Goal: Navigation & Orientation: Go to known website

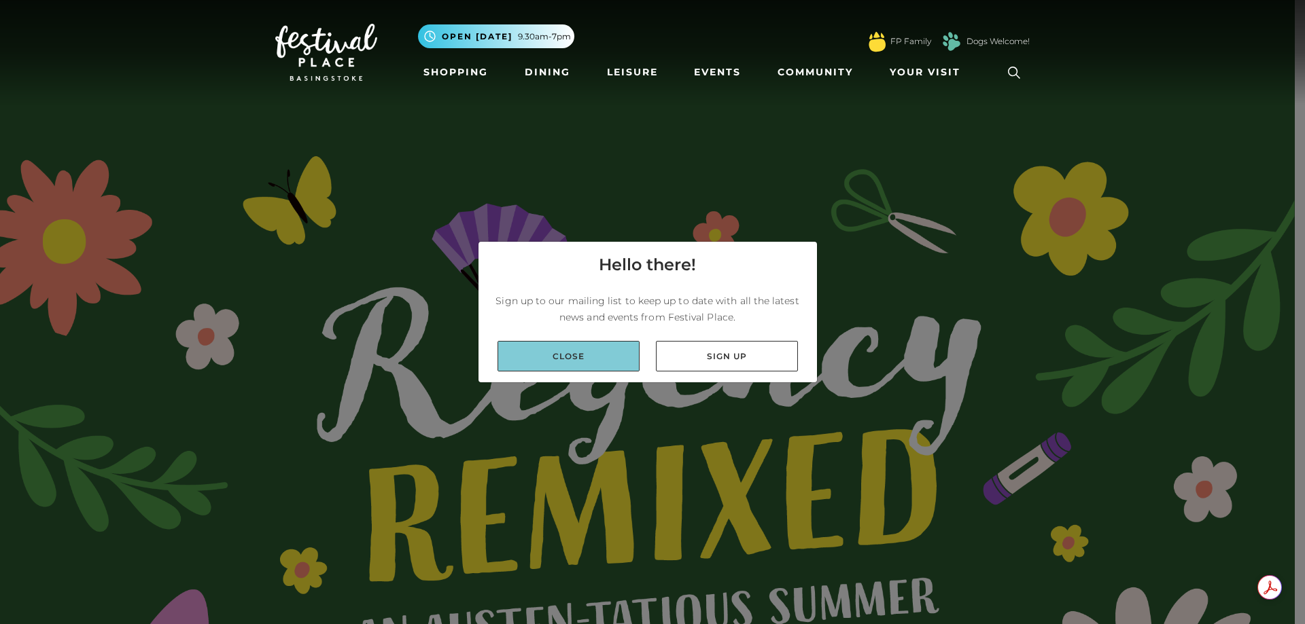
drag, startPoint x: 0, startPoint y: 0, endPoint x: 533, endPoint y: 358, distance: 642.4
click at [533, 358] on link "Close" at bounding box center [568, 356] width 142 height 31
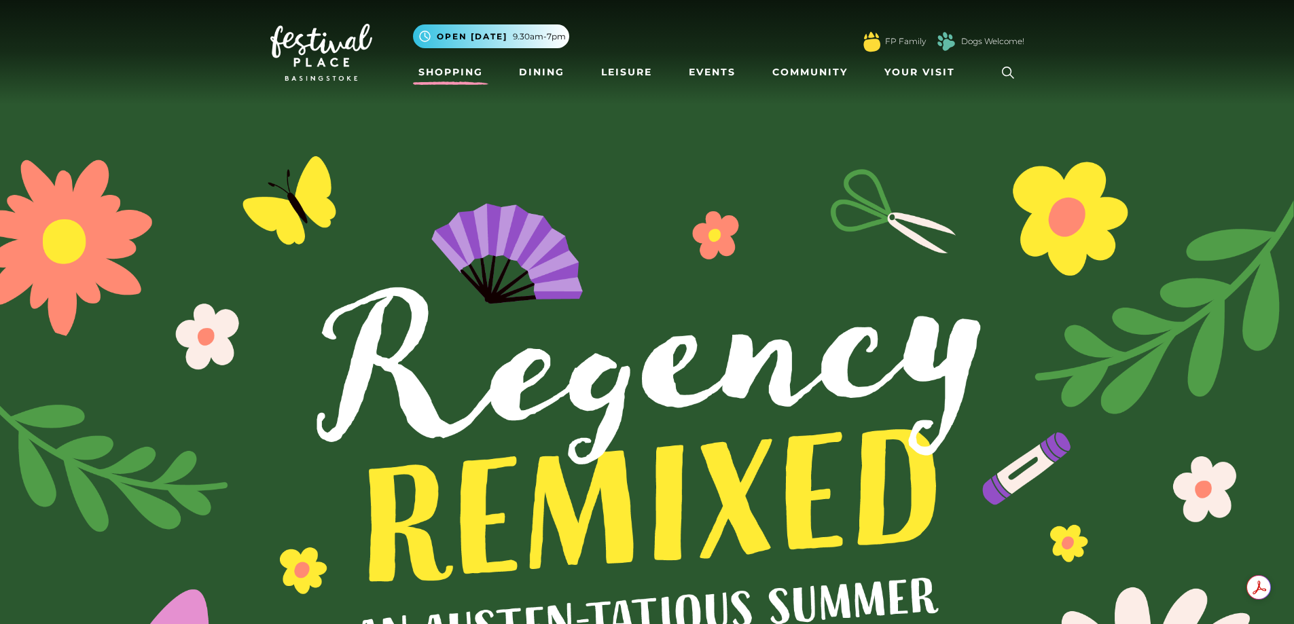
click at [479, 65] on link "Shopping" at bounding box center [450, 72] width 75 height 25
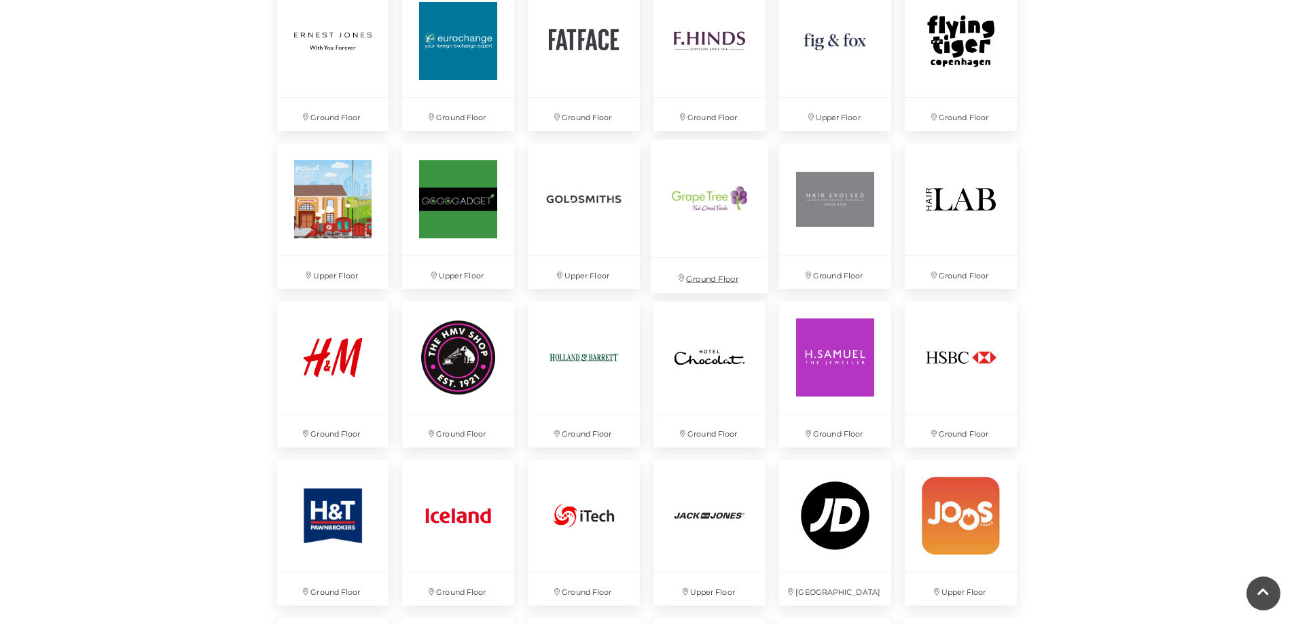
scroll to position [1767, 0]
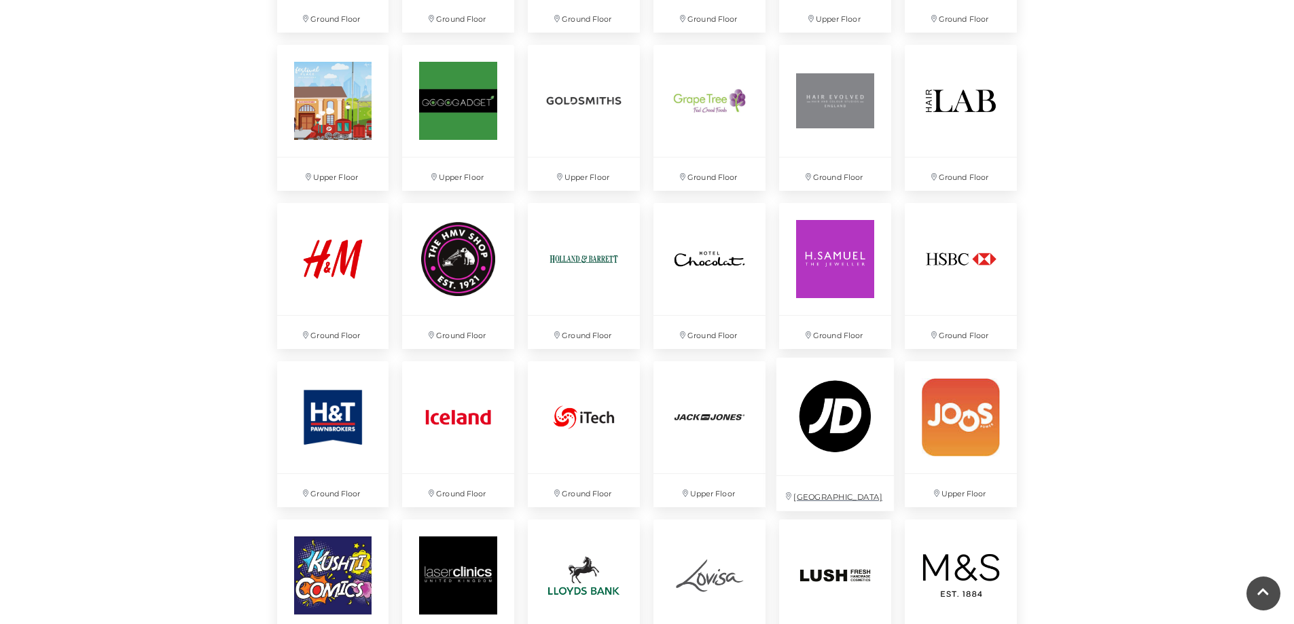
click at [866, 432] on img at bounding box center [836, 416] width 118 height 118
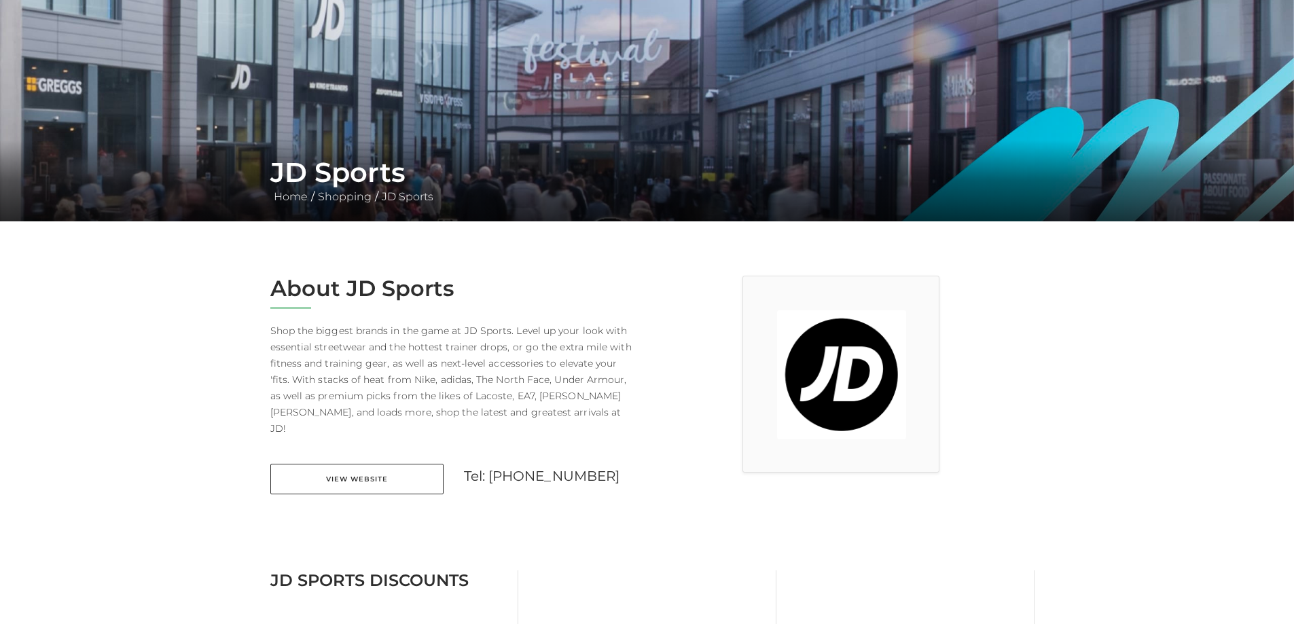
scroll to position [136, 0]
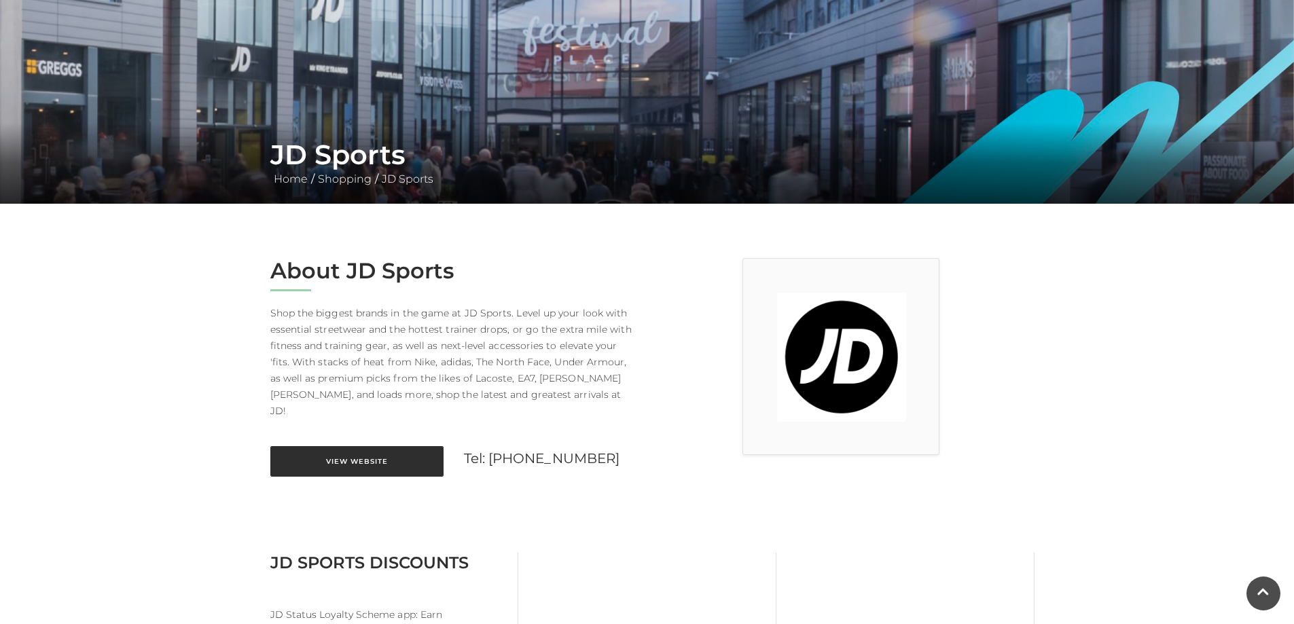
click at [419, 446] on link "View Website" at bounding box center [356, 461] width 173 height 31
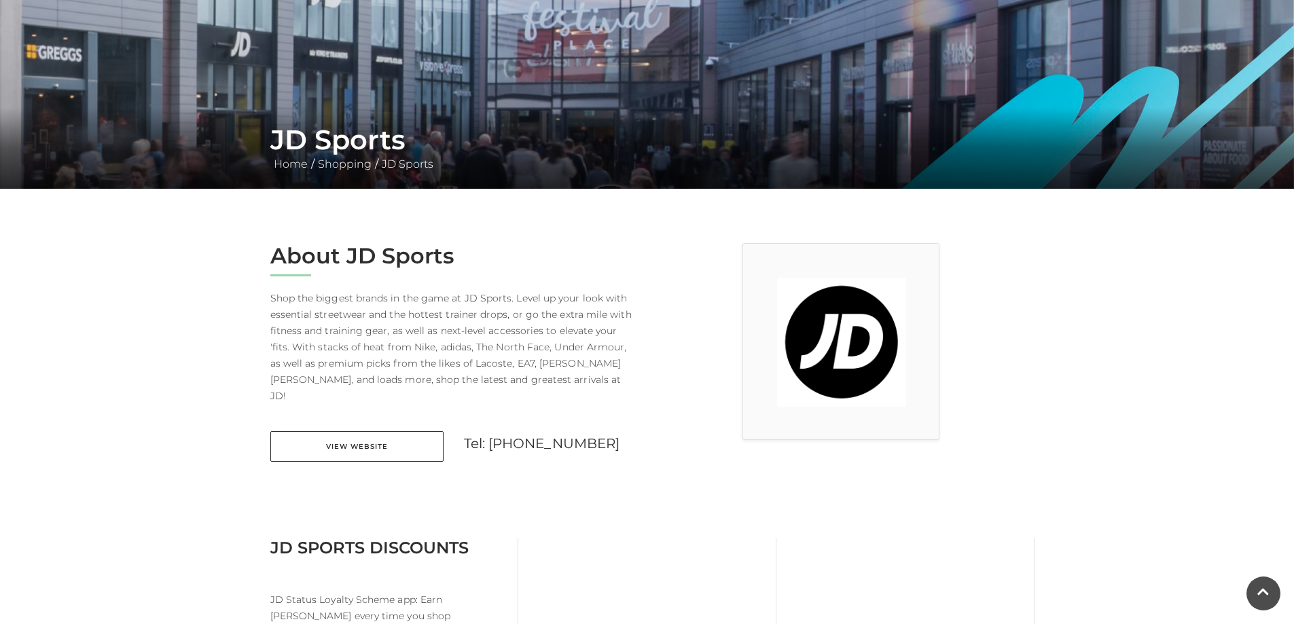
scroll to position [0, 0]
